Goal: Information Seeking & Learning: Learn about a topic

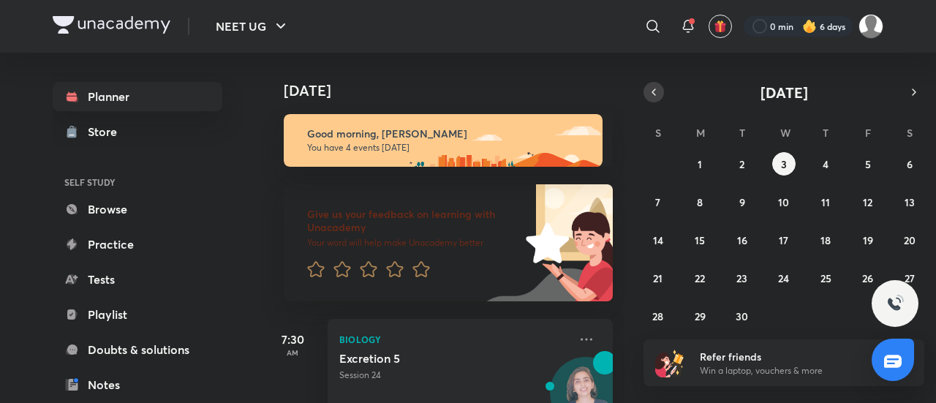
click at [655, 100] on button "button" at bounding box center [654, 92] width 20 height 20
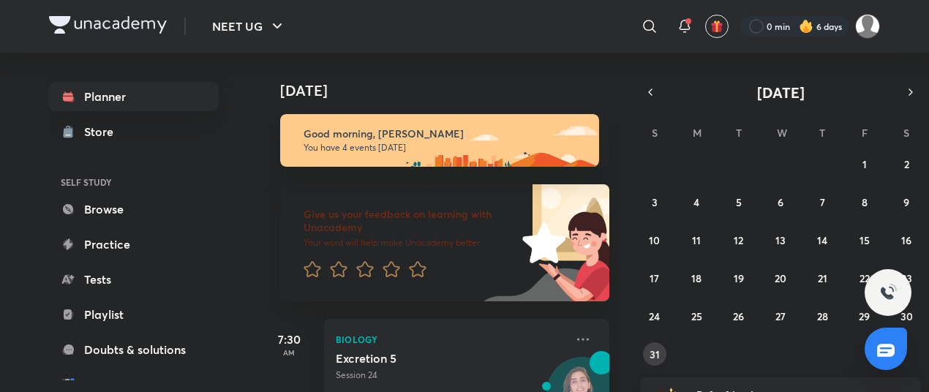
click at [654, 351] on abbr "31" at bounding box center [654, 354] width 10 height 14
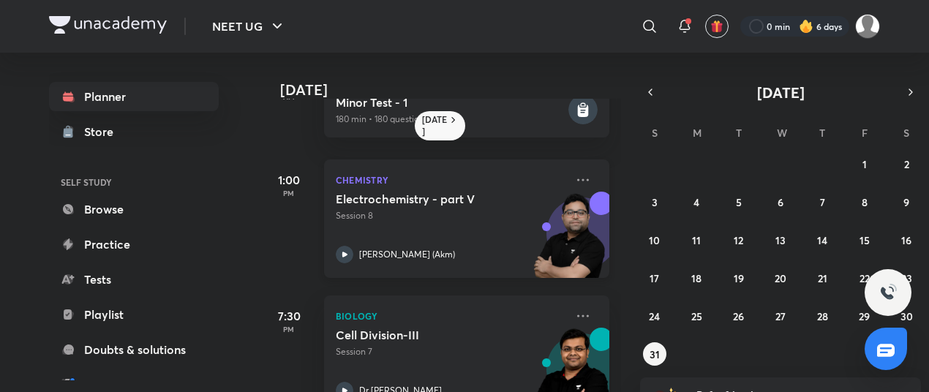
scroll to position [55, 0]
click at [495, 241] on div "Electrochemistry - part V Session 8 [PERSON_NAME] (Akm)" at bounding box center [451, 227] width 230 height 72
